Goal: Browse casually

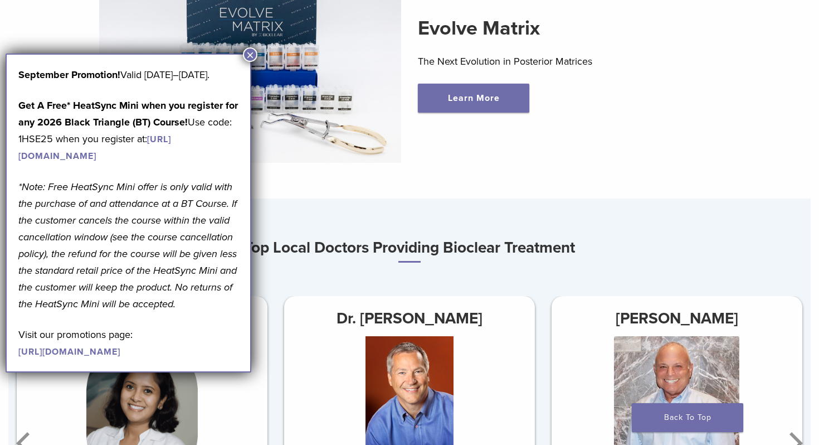
scroll to position [574, 0]
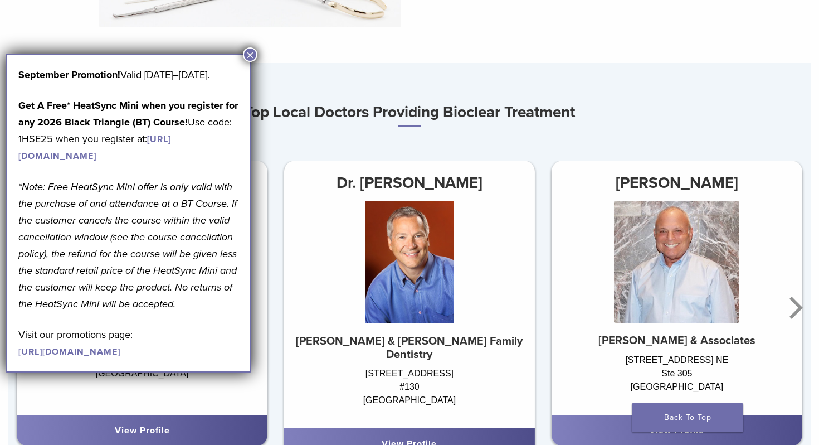
click at [248, 57] on button "×" at bounding box center [250, 54] width 14 height 14
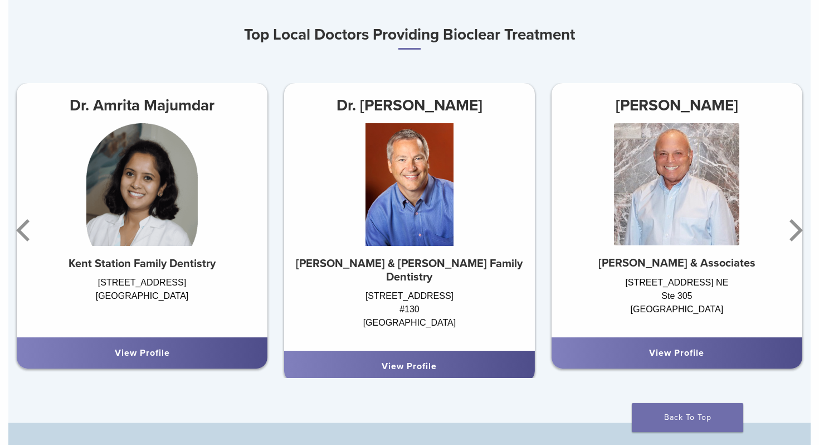
scroll to position [654, 0]
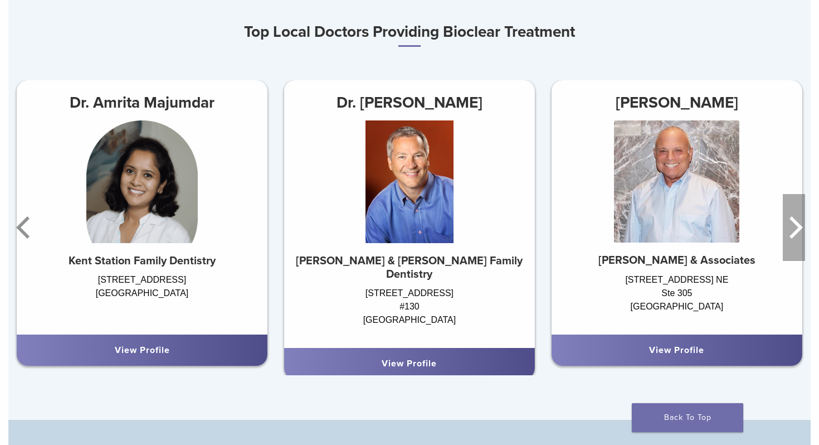
click at [792, 234] on icon "Next" at bounding box center [796, 227] width 13 height 22
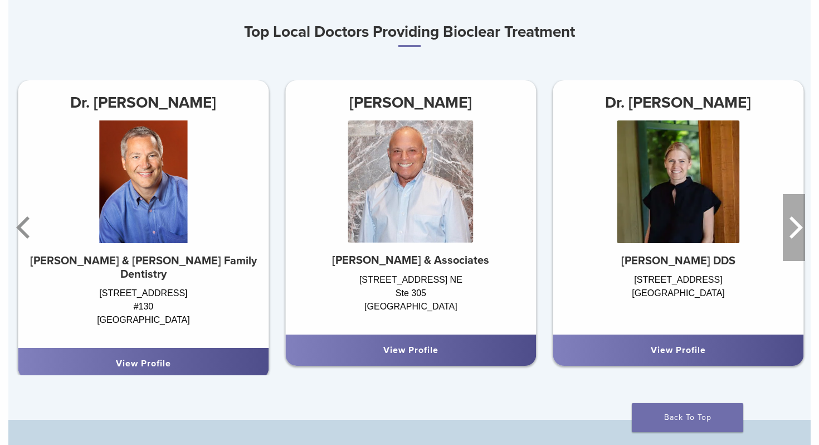
click at [792, 234] on icon "Next" at bounding box center [796, 227] width 13 height 22
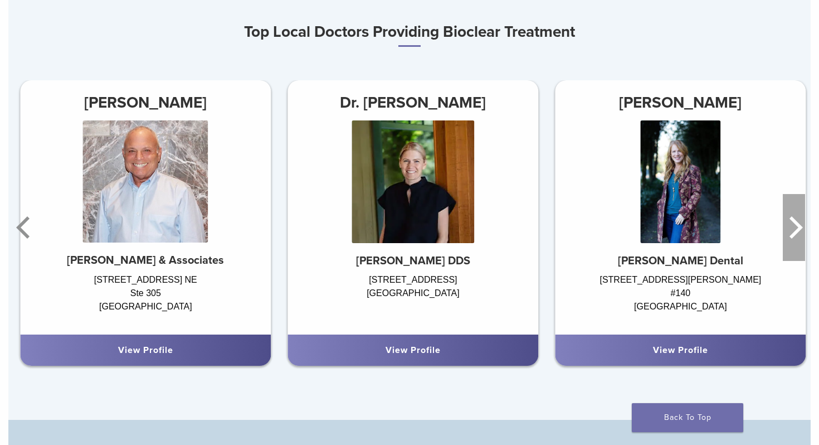
click at [792, 234] on icon "Next" at bounding box center [796, 227] width 13 height 22
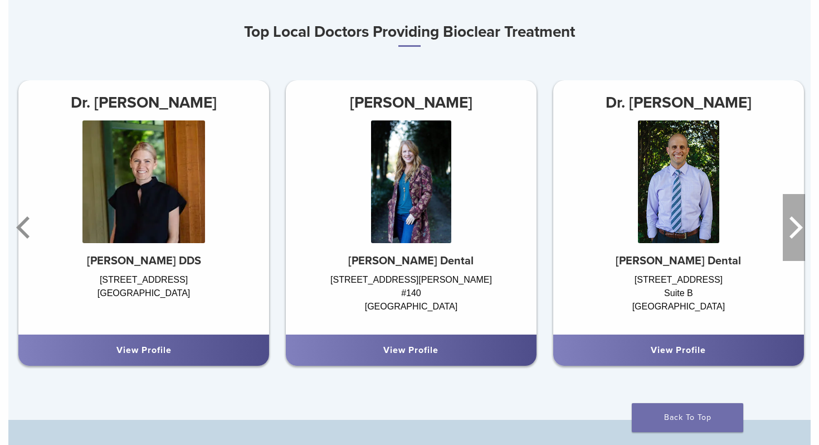
click at [792, 234] on icon "Next" at bounding box center [796, 227] width 13 height 22
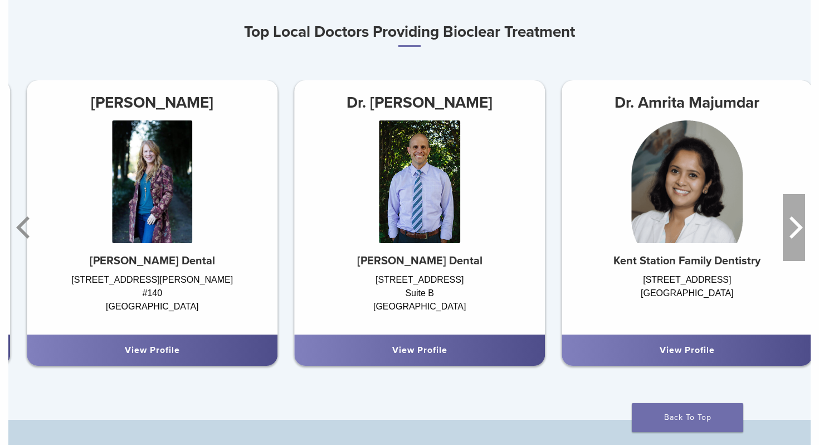
click at [792, 234] on icon "Next" at bounding box center [796, 227] width 13 height 22
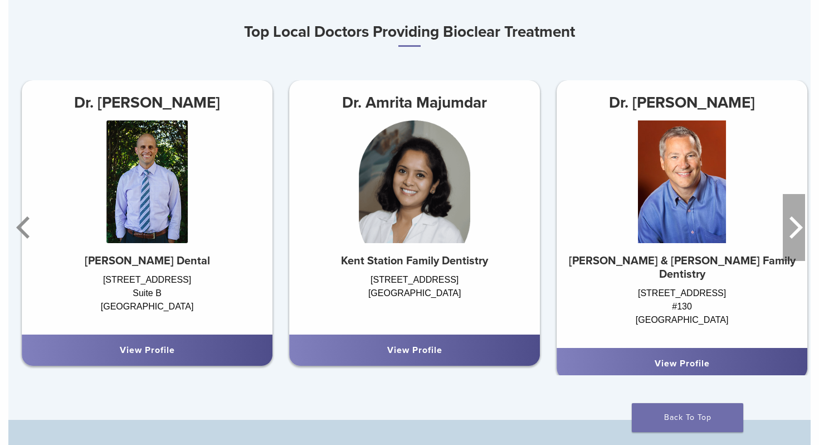
click at [792, 234] on icon "Next" at bounding box center [796, 227] width 13 height 22
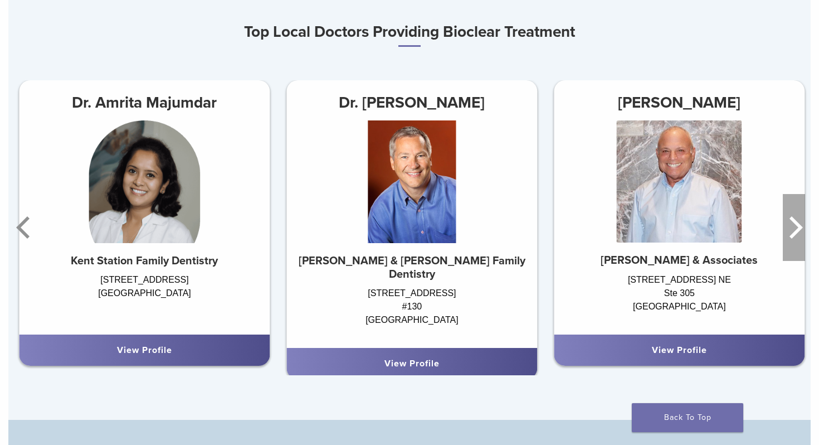
click at [792, 234] on icon "Next" at bounding box center [796, 227] width 13 height 22
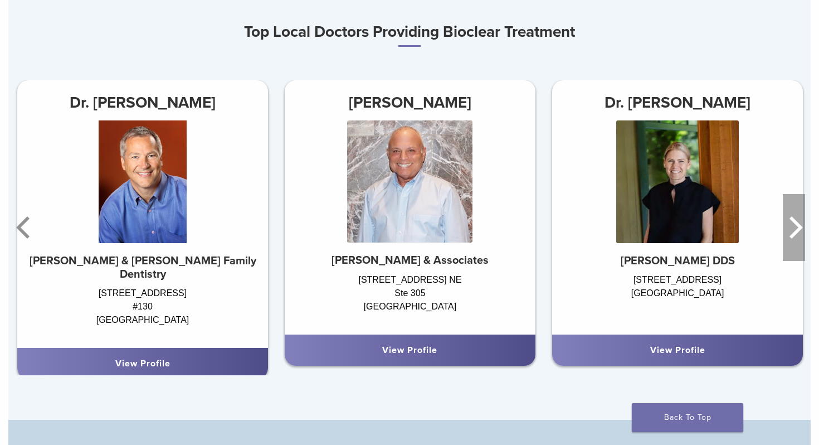
click at [792, 234] on icon "Next" at bounding box center [796, 227] width 13 height 22
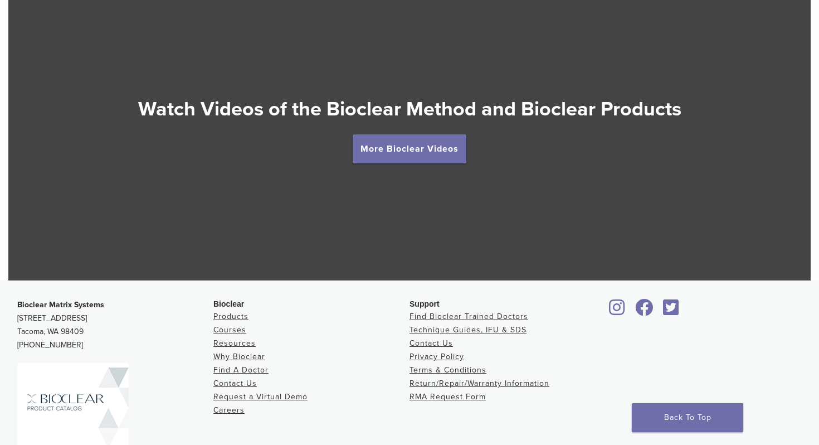
scroll to position [2089, 0]
